Goal: Task Accomplishment & Management: Manage account settings

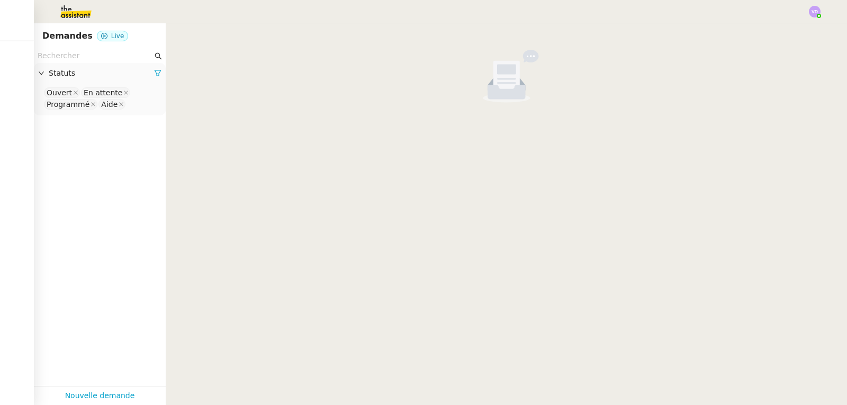
click at [249, 160] on cdk-virtual-scroll-viewport at bounding box center [506, 214] width 680 height 382
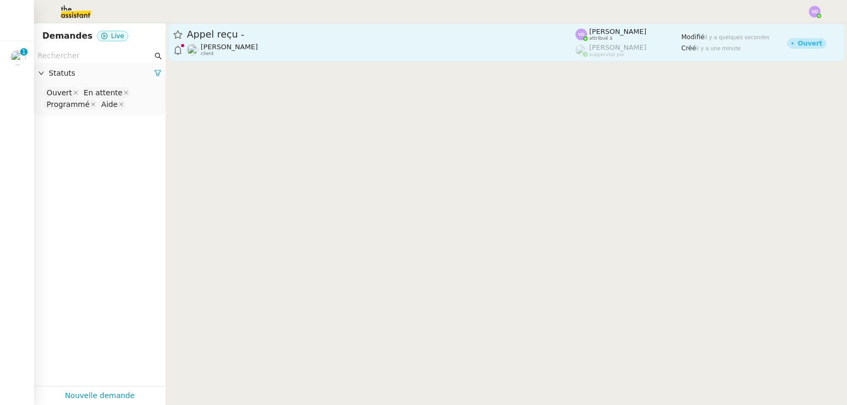
click at [301, 53] on div "Jeremy DUMONT-FILLON client" at bounding box center [381, 50] width 388 height 14
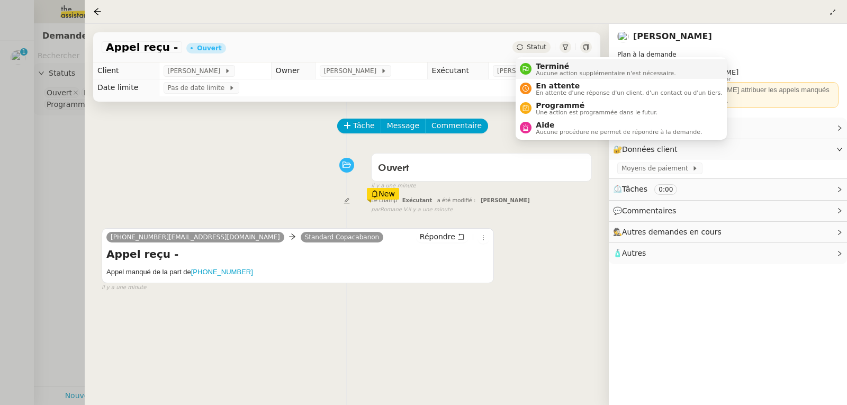
click at [542, 71] on span "Aucune action supplémentaire n'est nécessaire." at bounding box center [605, 73] width 140 height 6
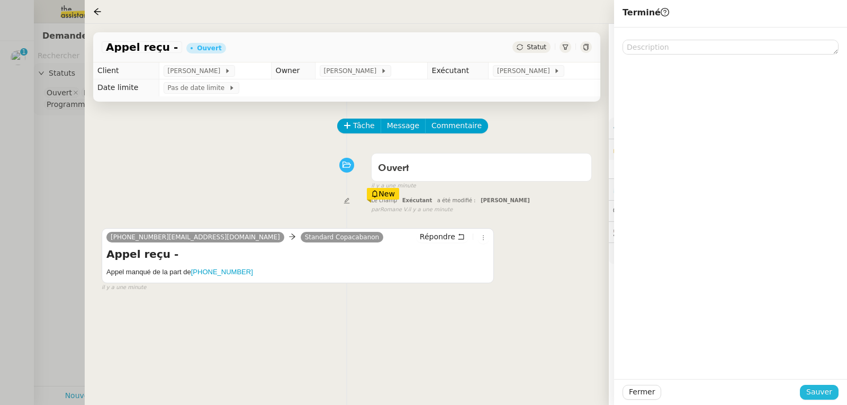
click at [815, 395] on span "Sauver" at bounding box center [819, 392] width 26 height 12
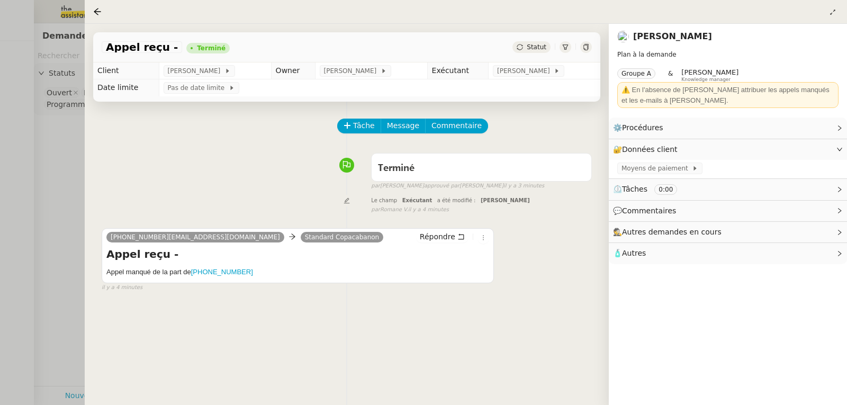
click at [52, 161] on div at bounding box center [423, 202] width 847 height 405
